Goal: Task Accomplishment & Management: Manage account settings

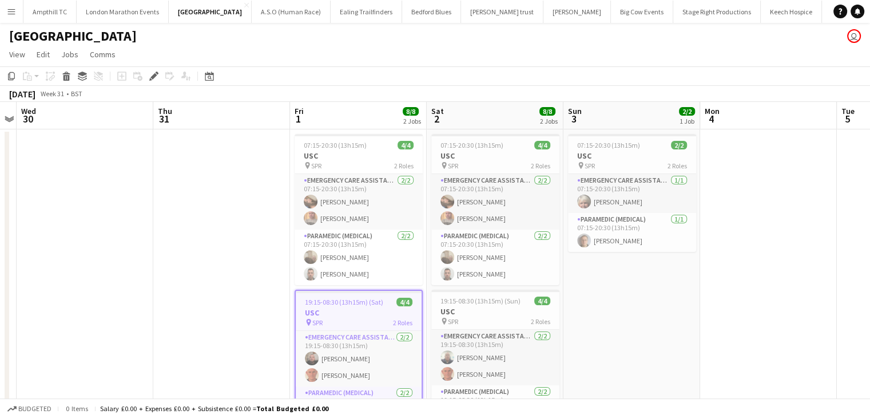
click at [10, 15] on app-icon "Menu" at bounding box center [11, 11] width 9 height 9
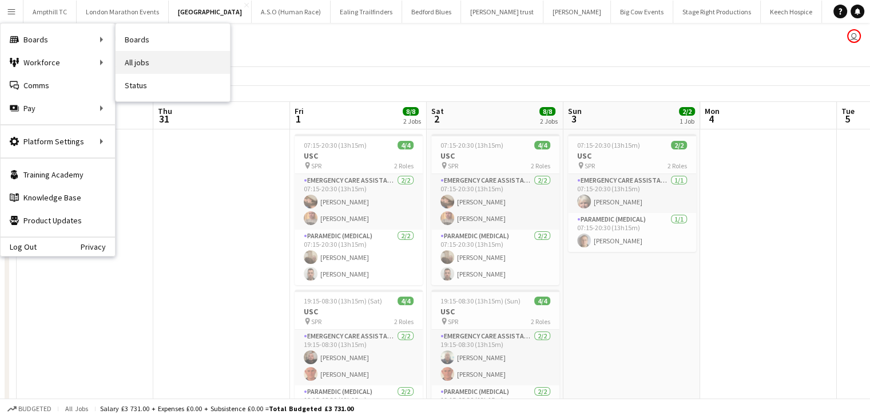
click at [148, 59] on link "All jobs" at bounding box center [173, 62] width 114 height 23
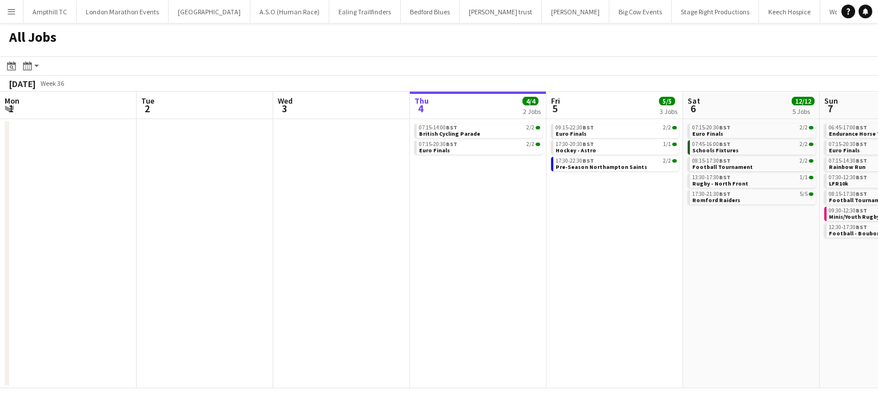
scroll to position [0, 273]
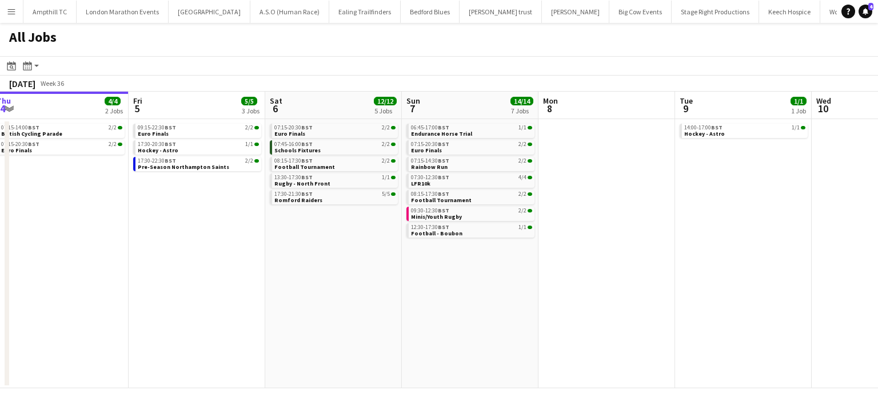
drag, startPoint x: 369, startPoint y: 248, endPoint x: 49, endPoint y: 248, distance: 320.3
click at [49, 248] on app-calendar-viewport "Mon 1 Tue 2 Wed 3 Thu 4 4/4 2 Jobs Fri 5 5/5 3 Jobs Sat 6 12/12 5 Jobs Sun 7 14…" at bounding box center [439, 240] width 878 height 296
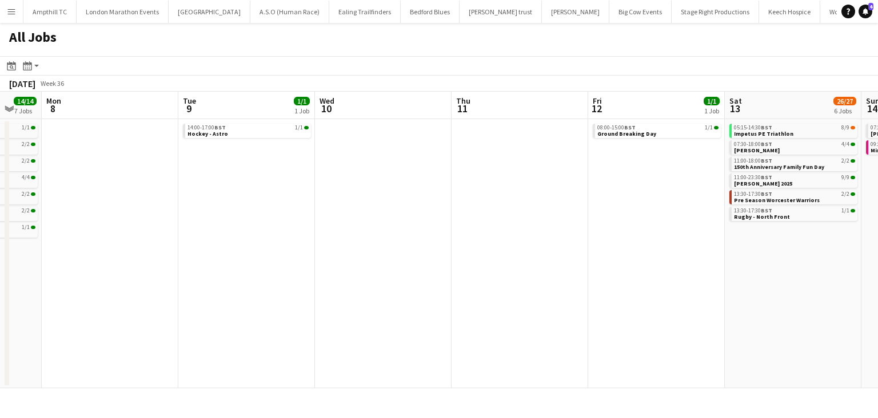
drag, startPoint x: 329, startPoint y: 247, endPoint x: 6, endPoint y: 247, distance: 323.7
click at [0, 253] on html "Menu Boards Boards Boards All jobs Status Workforce Workforce My Workforce Recr…" at bounding box center [439, 209] width 878 height 418
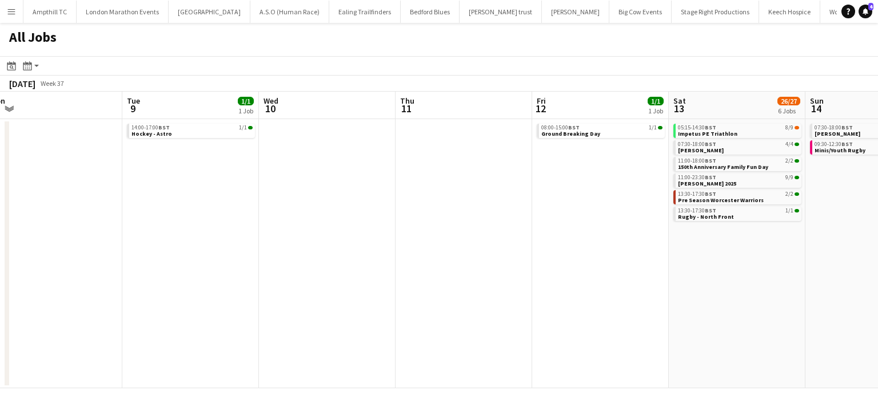
scroll to position [0, 350]
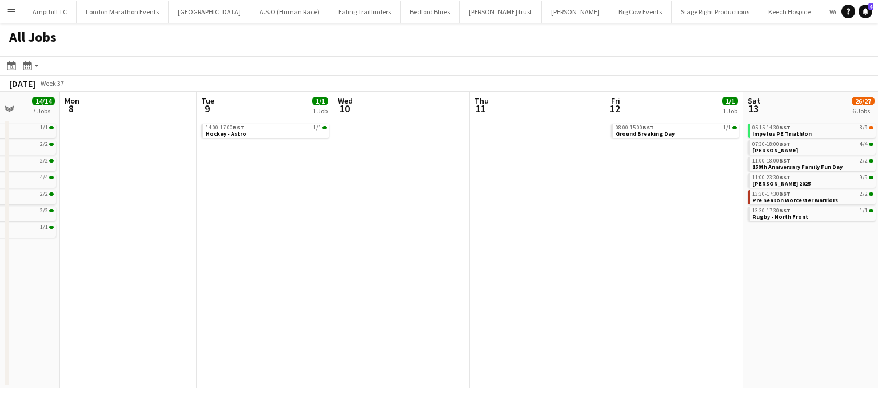
drag, startPoint x: 218, startPoint y: 249, endPoint x: 124, endPoint y: 245, distance: 95.0
click at [0, 249] on html "Menu Boards Boards Boards All jobs Status Workforce Workforce My Workforce Recr…" at bounding box center [439, 209] width 878 height 418
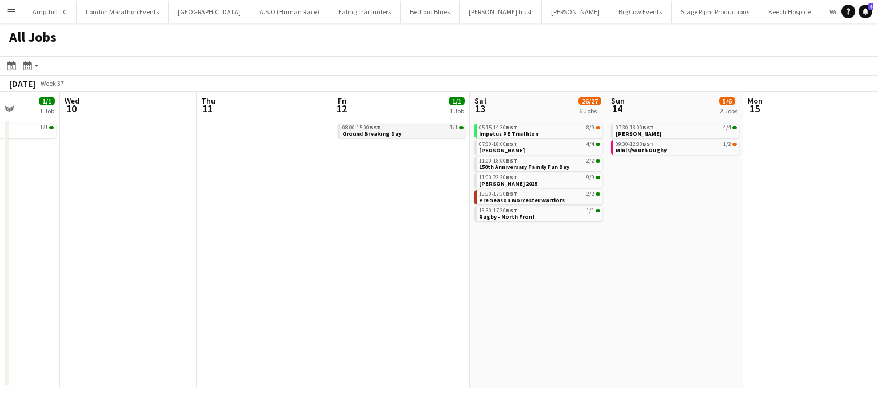
click at [407, 133] on link "08:00-15:00 BST 1/1 Ground Breaking Day" at bounding box center [403, 130] width 121 height 13
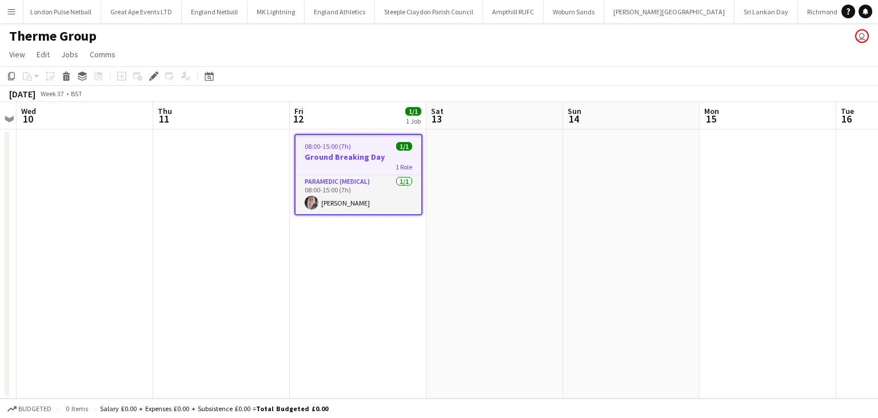
scroll to position [0, 955]
click at [156, 77] on icon "Edit" at bounding box center [153, 75] width 9 height 9
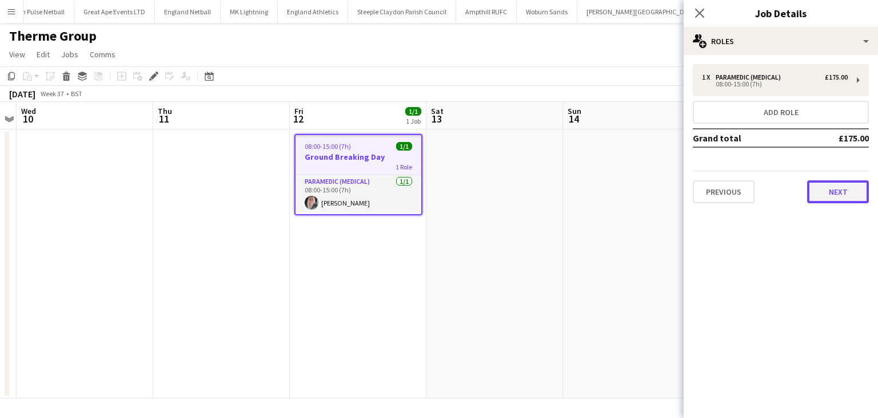
click at [833, 190] on button "Next" at bounding box center [839, 191] width 62 height 23
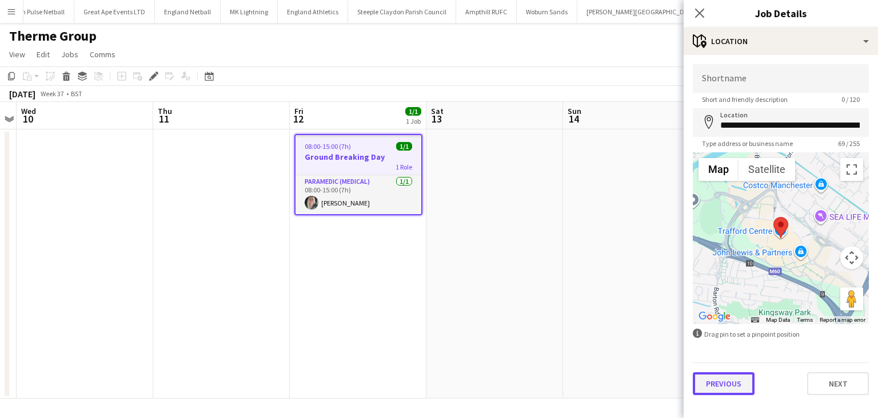
click at [750, 387] on button "Previous" at bounding box center [724, 383] width 62 height 23
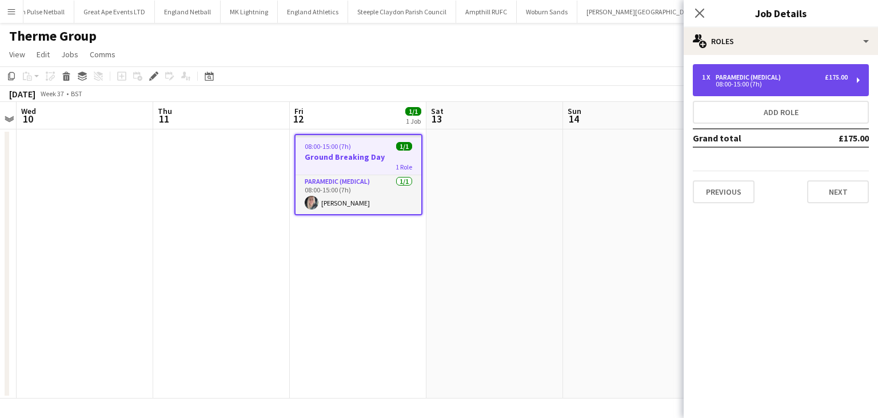
click at [762, 90] on div "1 x Paramedic (Medical) £175.00 08:00-15:00 (7h)" at bounding box center [781, 80] width 176 height 32
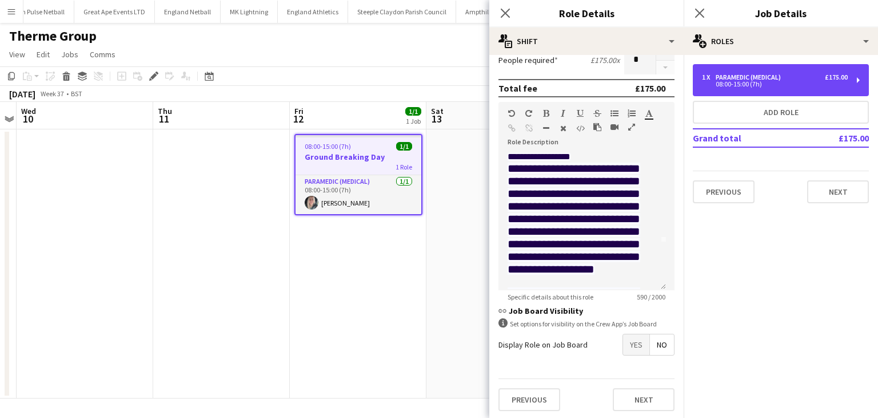
scroll to position [0, 0]
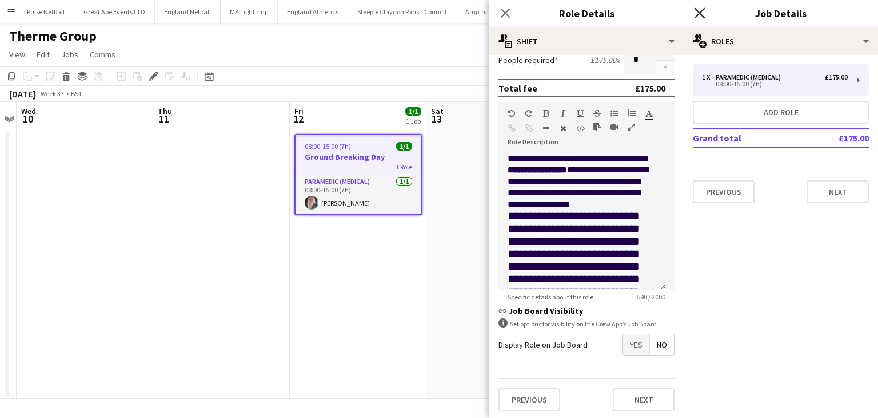
click at [695, 13] on icon "Close pop-in" at bounding box center [699, 12] width 11 height 11
